Goal: Task Accomplishment & Management: Manage account settings

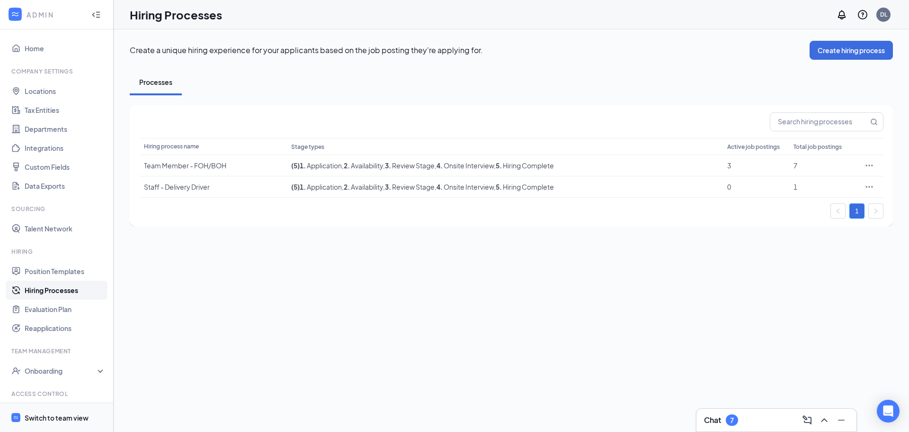
click at [57, 415] on div "Switch to team view" at bounding box center [57, 417] width 64 height 9
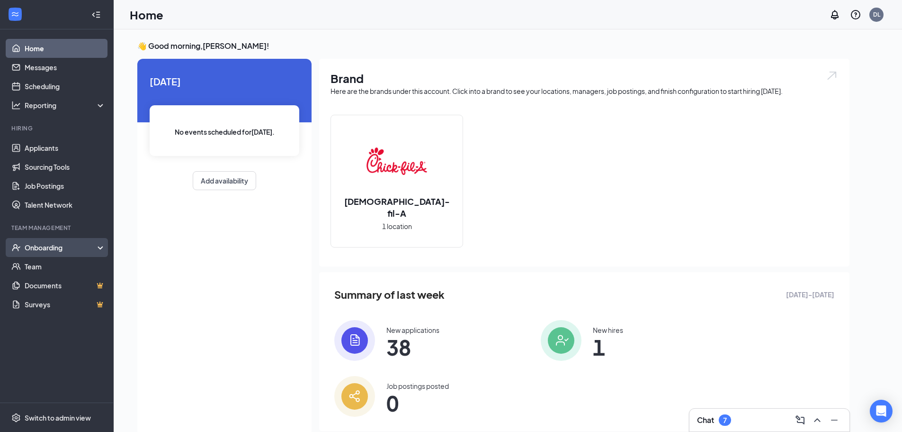
click at [58, 247] on div "Onboarding" at bounding box center [61, 247] width 73 height 9
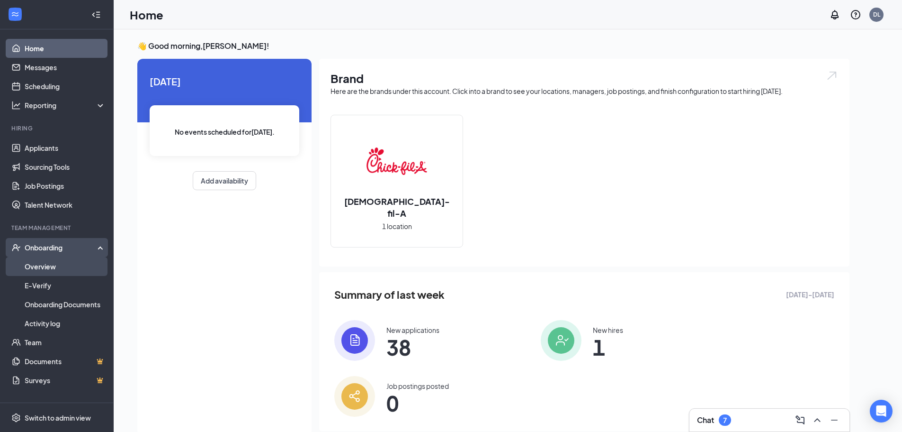
click at [67, 269] on link "Overview" at bounding box center [65, 266] width 81 height 19
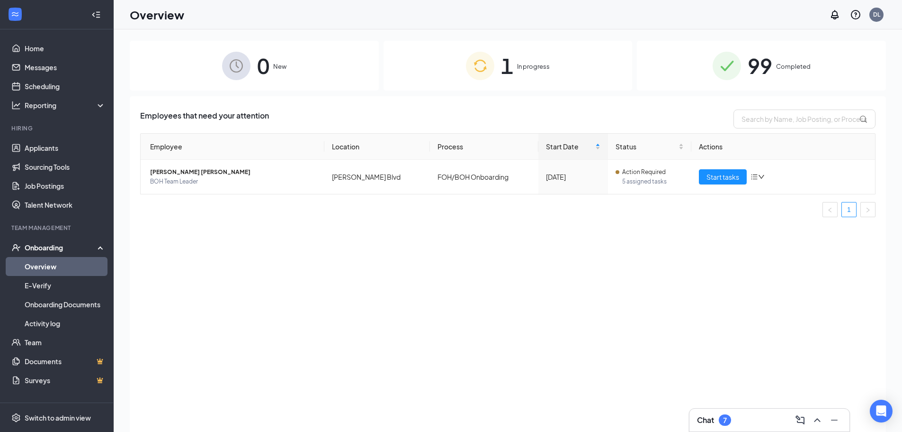
click at [531, 63] on span "In progress" at bounding box center [533, 66] width 33 height 9
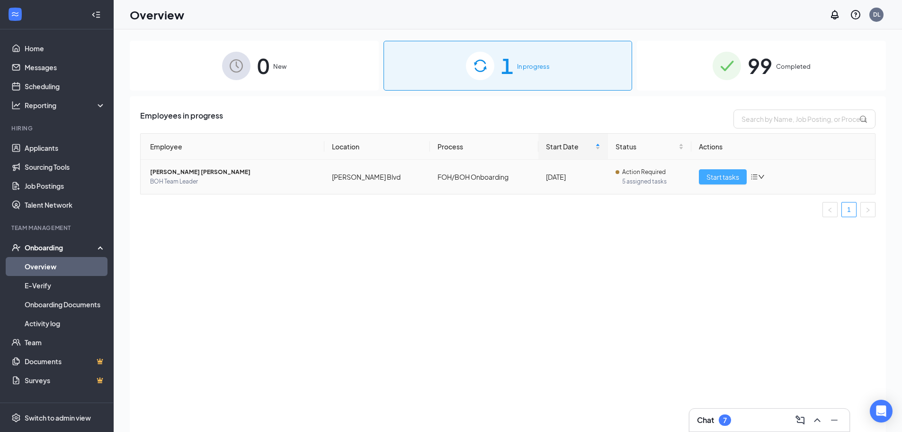
click at [715, 175] on span "Start tasks" at bounding box center [723, 176] width 33 height 10
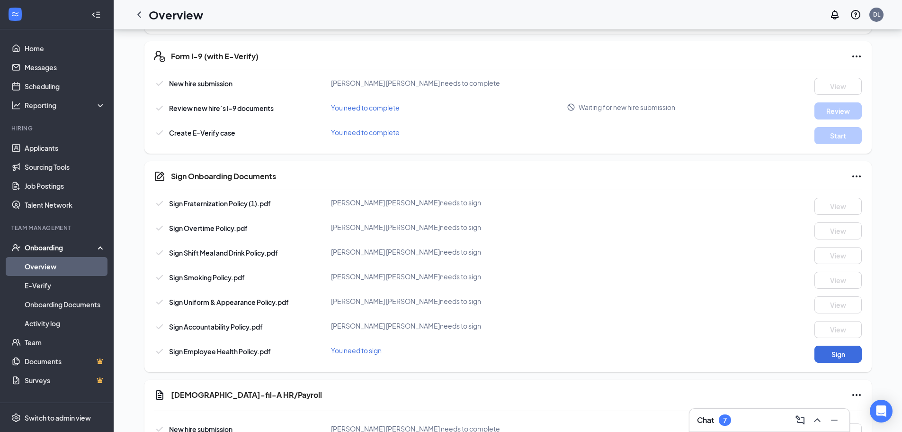
scroll to position [305, 0]
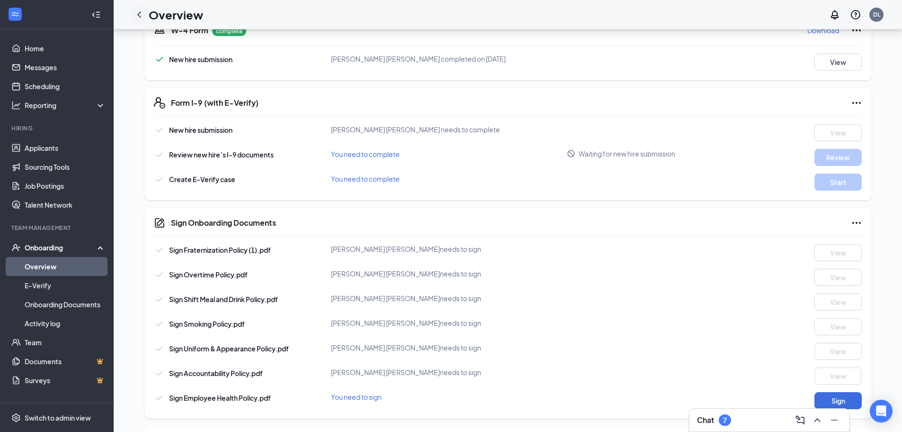
click at [143, 15] on icon "ChevronLeft" at bounding box center [139, 14] width 11 height 11
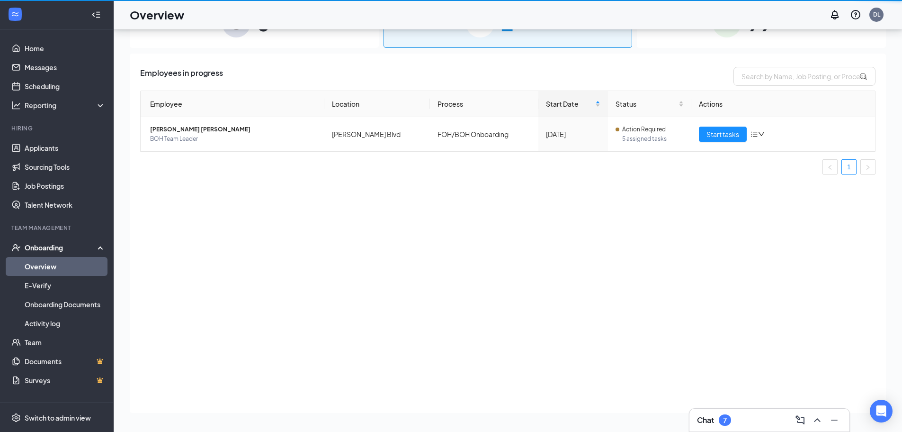
scroll to position [43, 0]
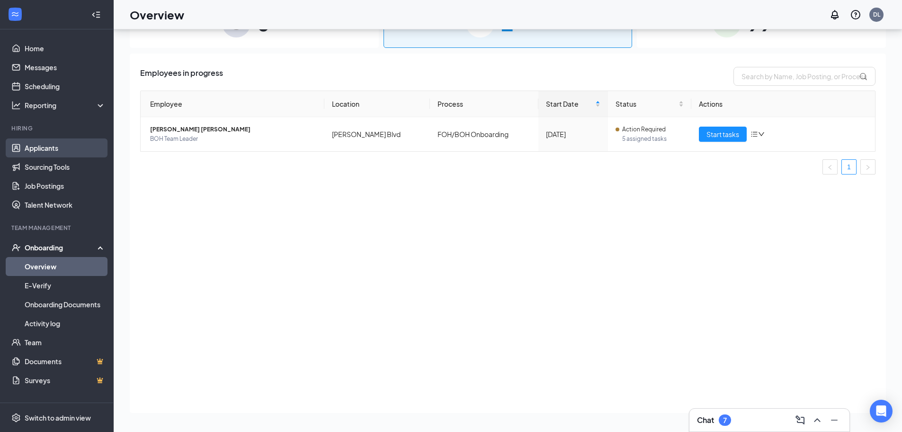
click at [44, 146] on link "Applicants" at bounding box center [65, 147] width 81 height 19
